Goal: Check status: Check status

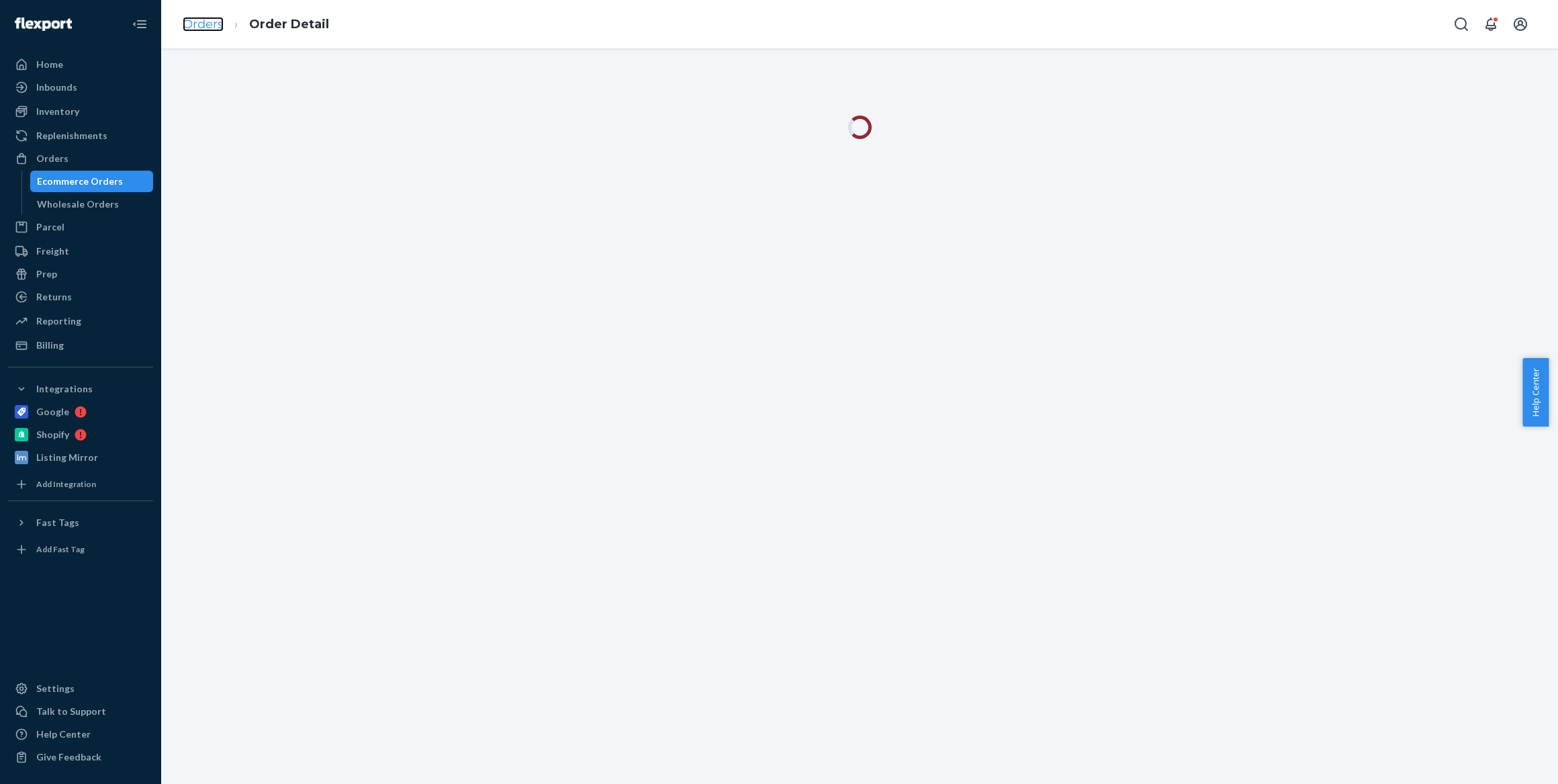
click at [202, 24] on link "Orders" at bounding box center [202, 24] width 41 height 15
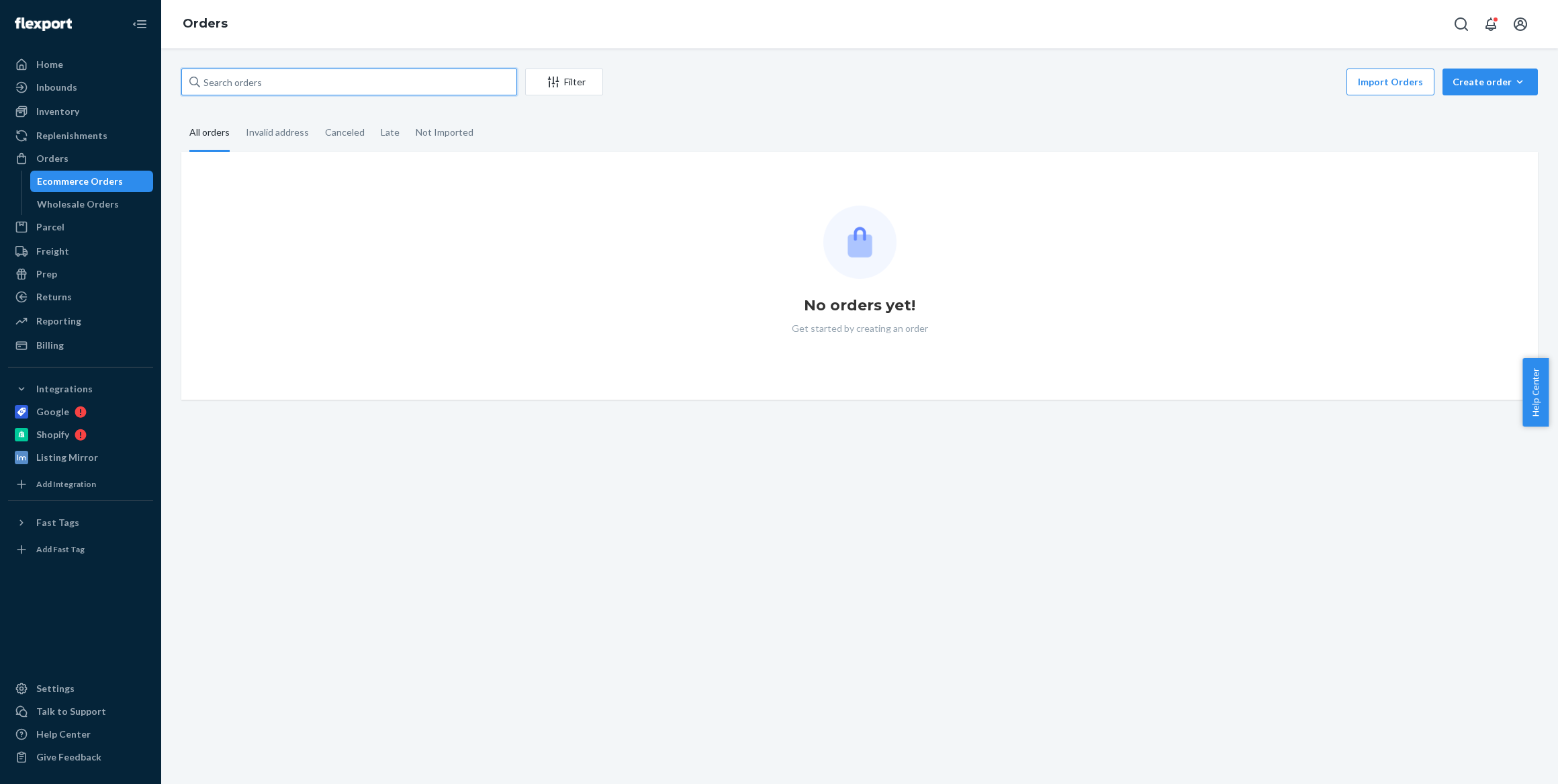
click at [266, 82] on input "text" at bounding box center [349, 82] width 336 height 27
paste input "[PERSON_NAME]"
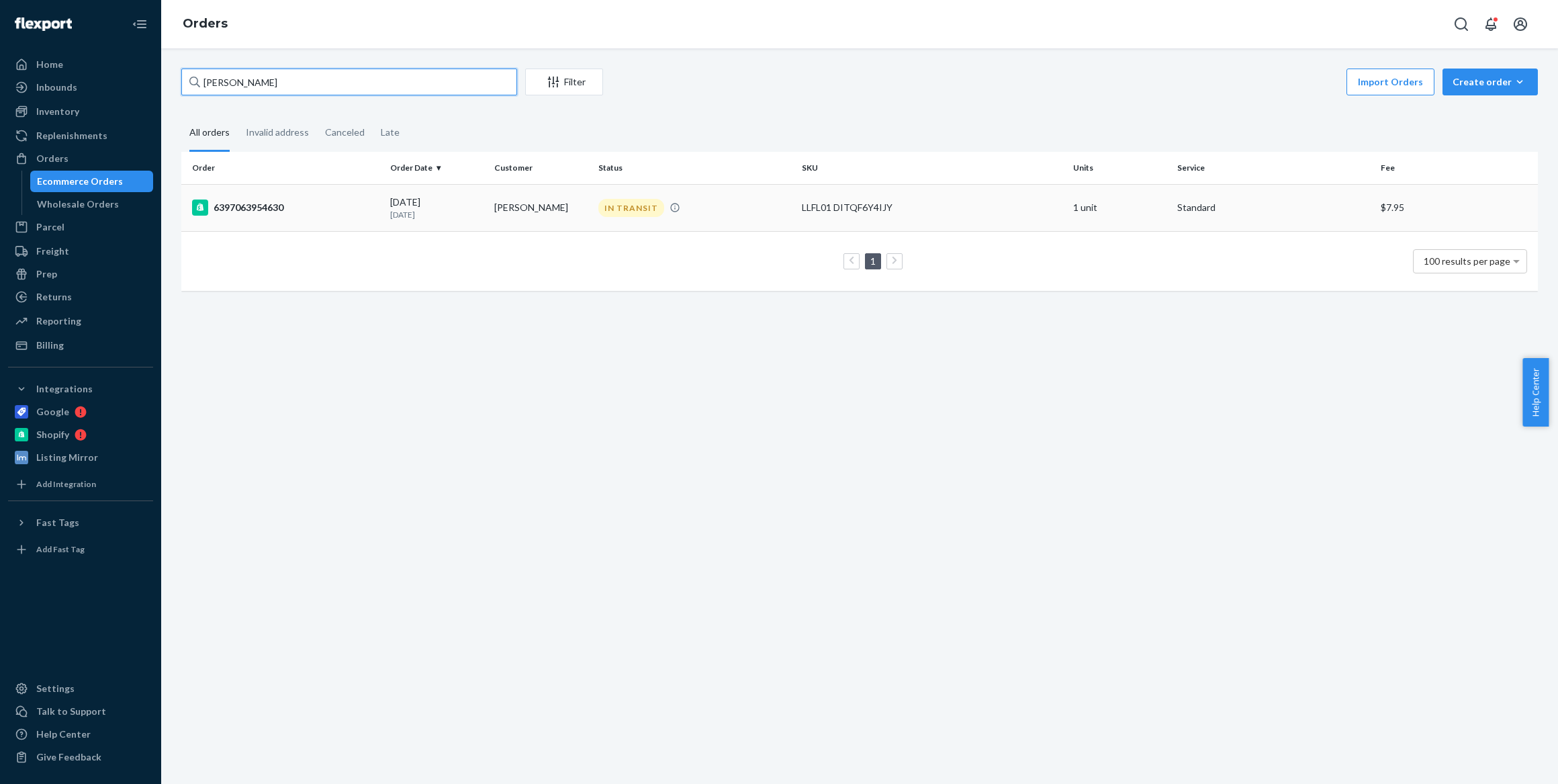
type input "[PERSON_NAME]"
click at [261, 206] on div "6397063954630" at bounding box center [286, 208] width 188 height 16
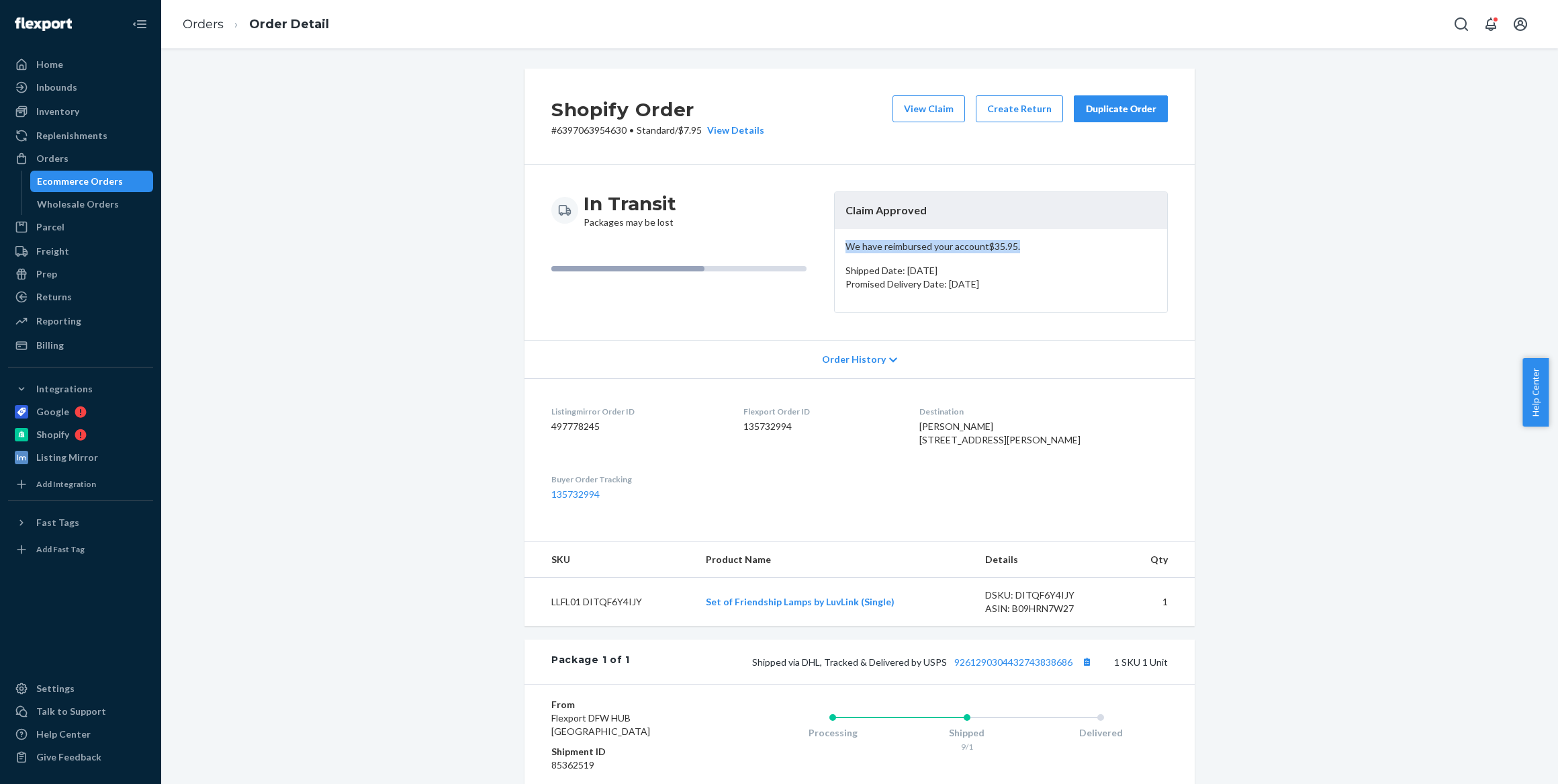
drag, startPoint x: 841, startPoint y: 245, endPoint x: 1040, endPoint y: 242, distance: 199.0
click at [1040, 242] on p "We have reimbursed your account $35.95 ." at bounding box center [1000, 246] width 311 height 14
copy p "We have reimbursed your account $35.95 ."
